Goal: Task Accomplishment & Management: Use online tool/utility

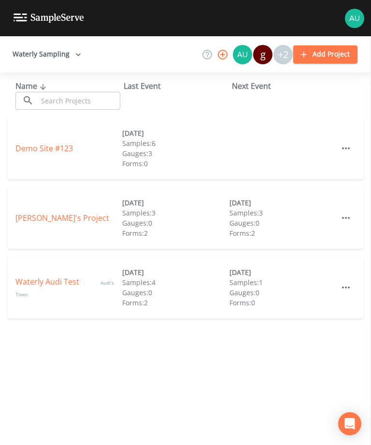
click at [34, 280] on link "Waterly Audi Test" at bounding box center [48, 281] width 66 height 11
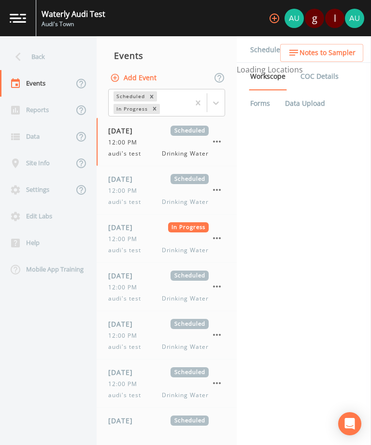
select select "f698df6d-f261-434a-94c6-20551a70a602"
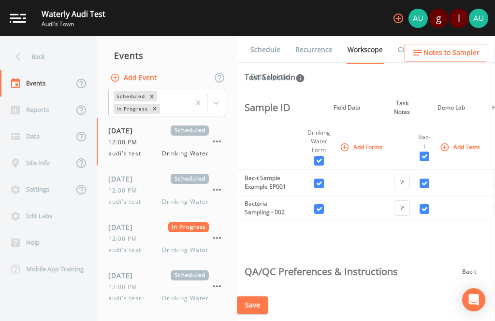
click at [158, 239] on div "12:00 PM" at bounding box center [158, 239] width 100 height 9
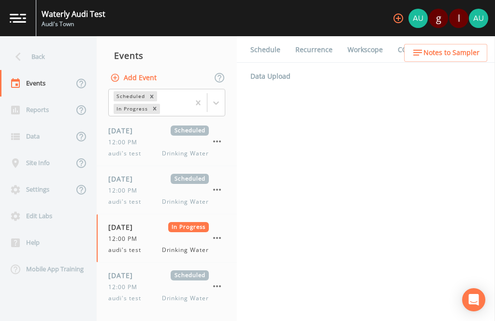
select select "f698df6d-f261-434a-94c6-20551a70a602"
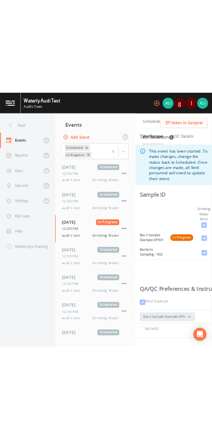
scroll to position [0, 8]
